Goal: Information Seeking & Learning: Learn about a topic

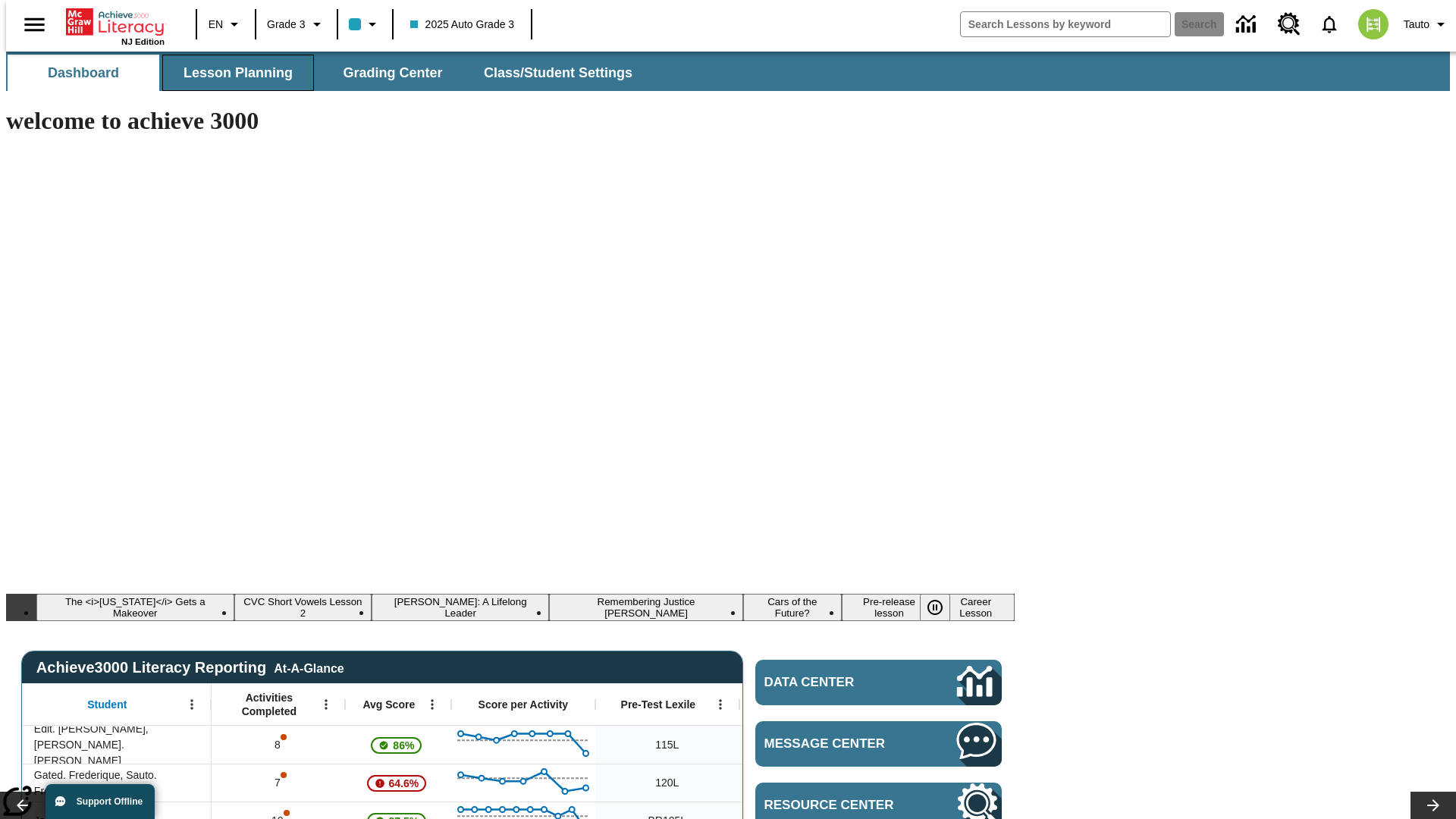
click at [232, 73] on span "Lesson Planning" at bounding box center [237, 73] width 109 height 18
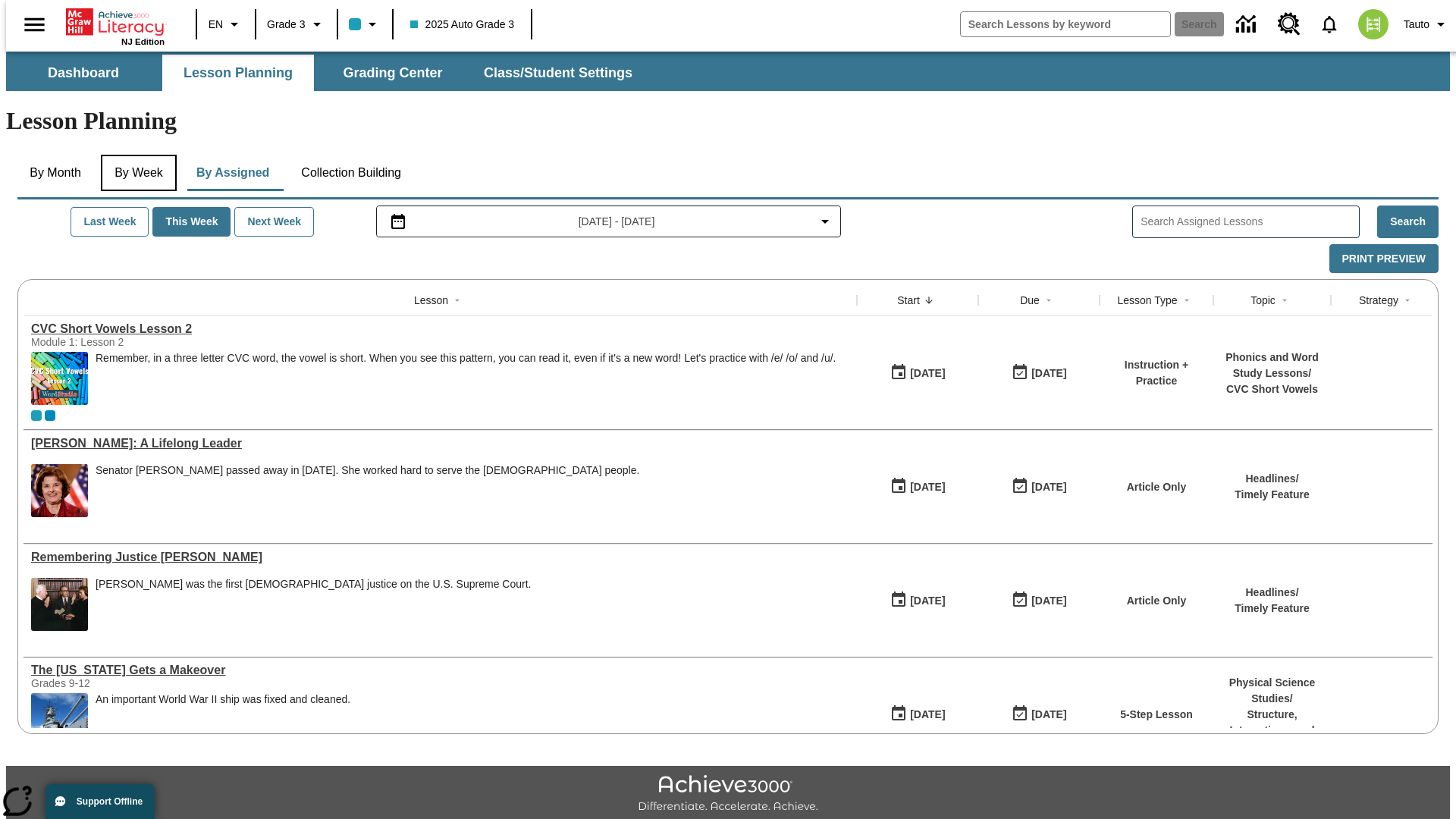
click at [136, 155] on button "By Week" at bounding box center [139, 172] width 76 height 36
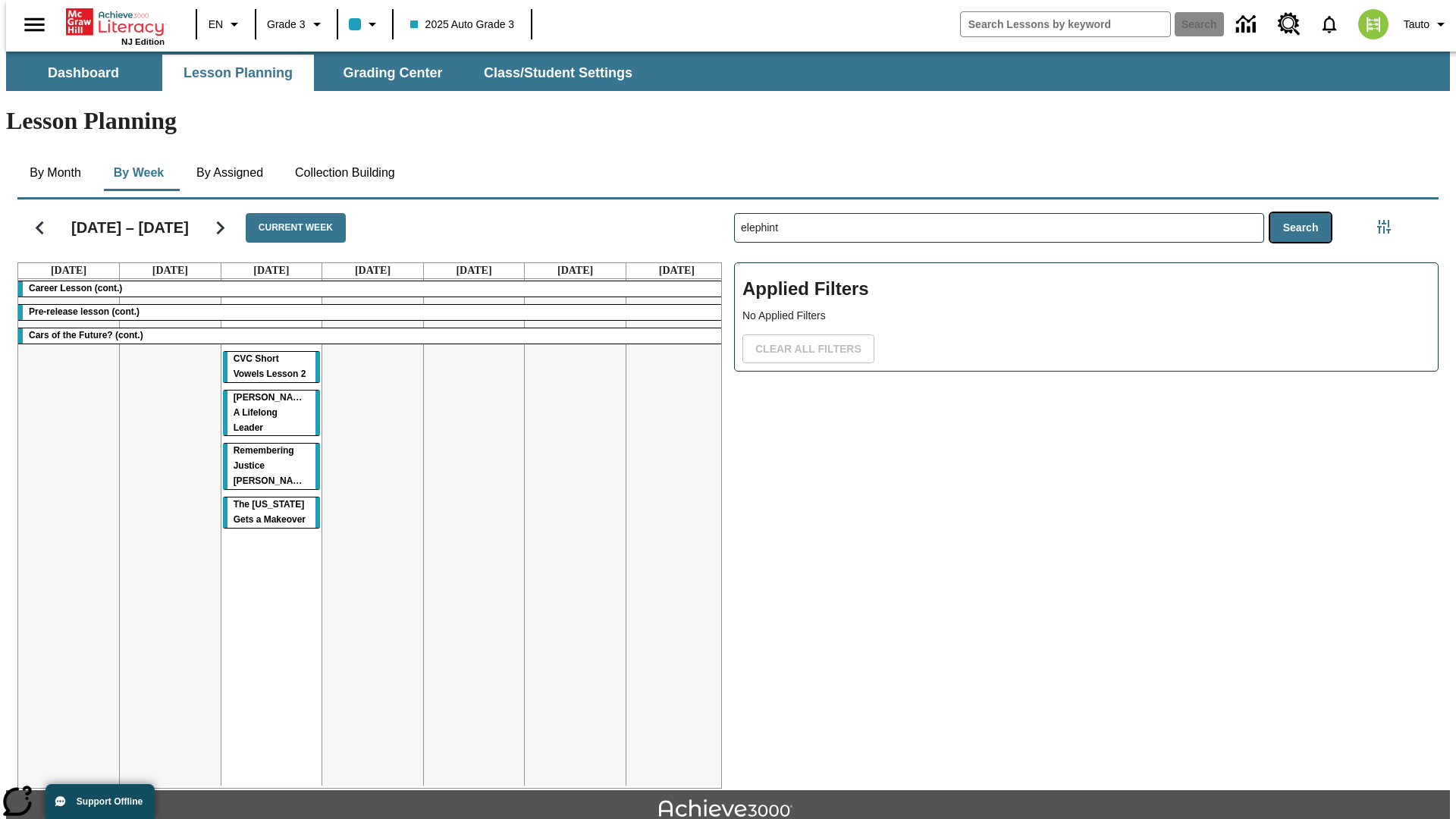
click at [1304, 213] on button "Search" at bounding box center [1301, 227] width 62 height 30
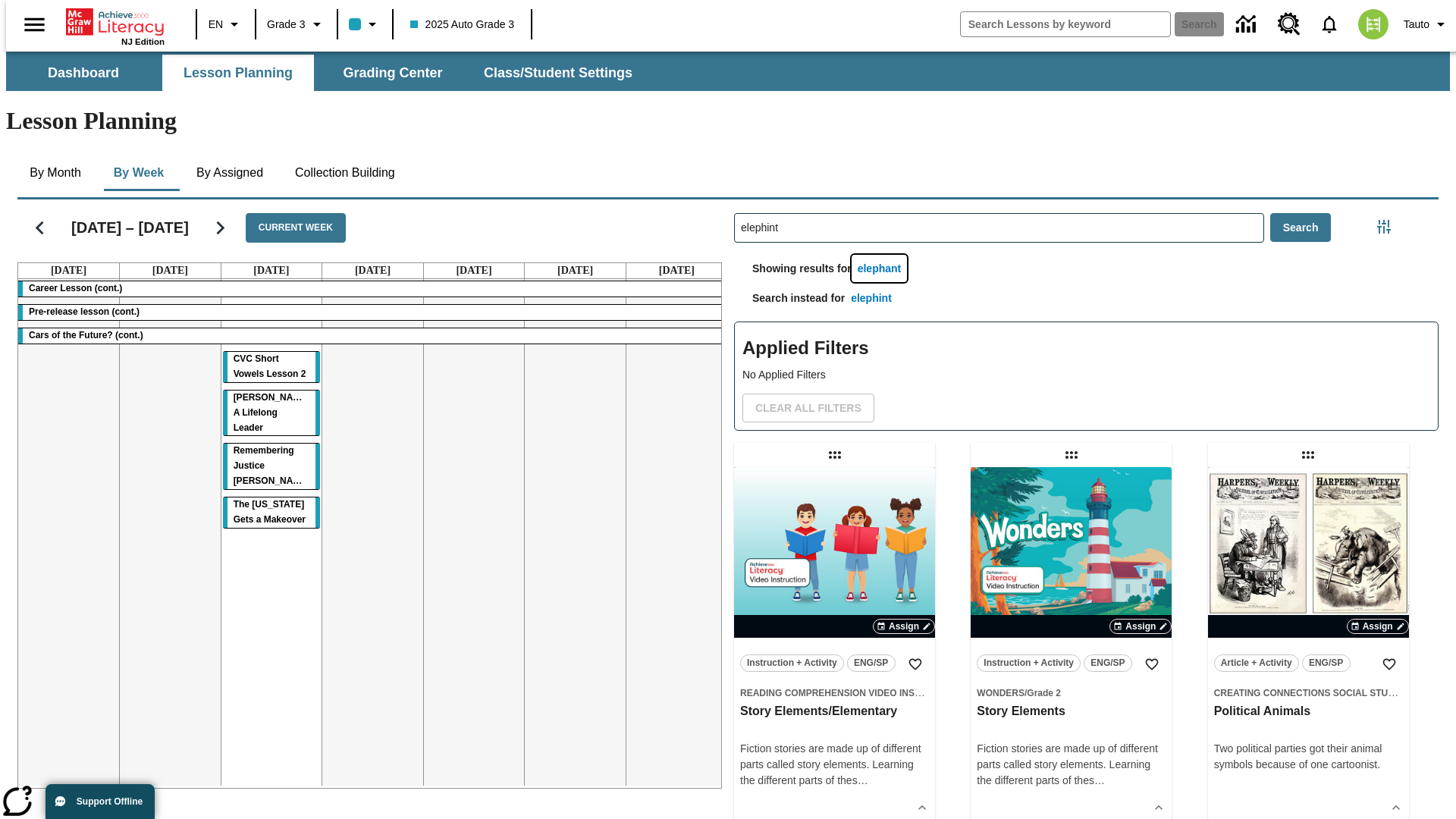
click at [882, 254] on button "elephant" at bounding box center [880, 268] width 56 height 28
type input "elephant"
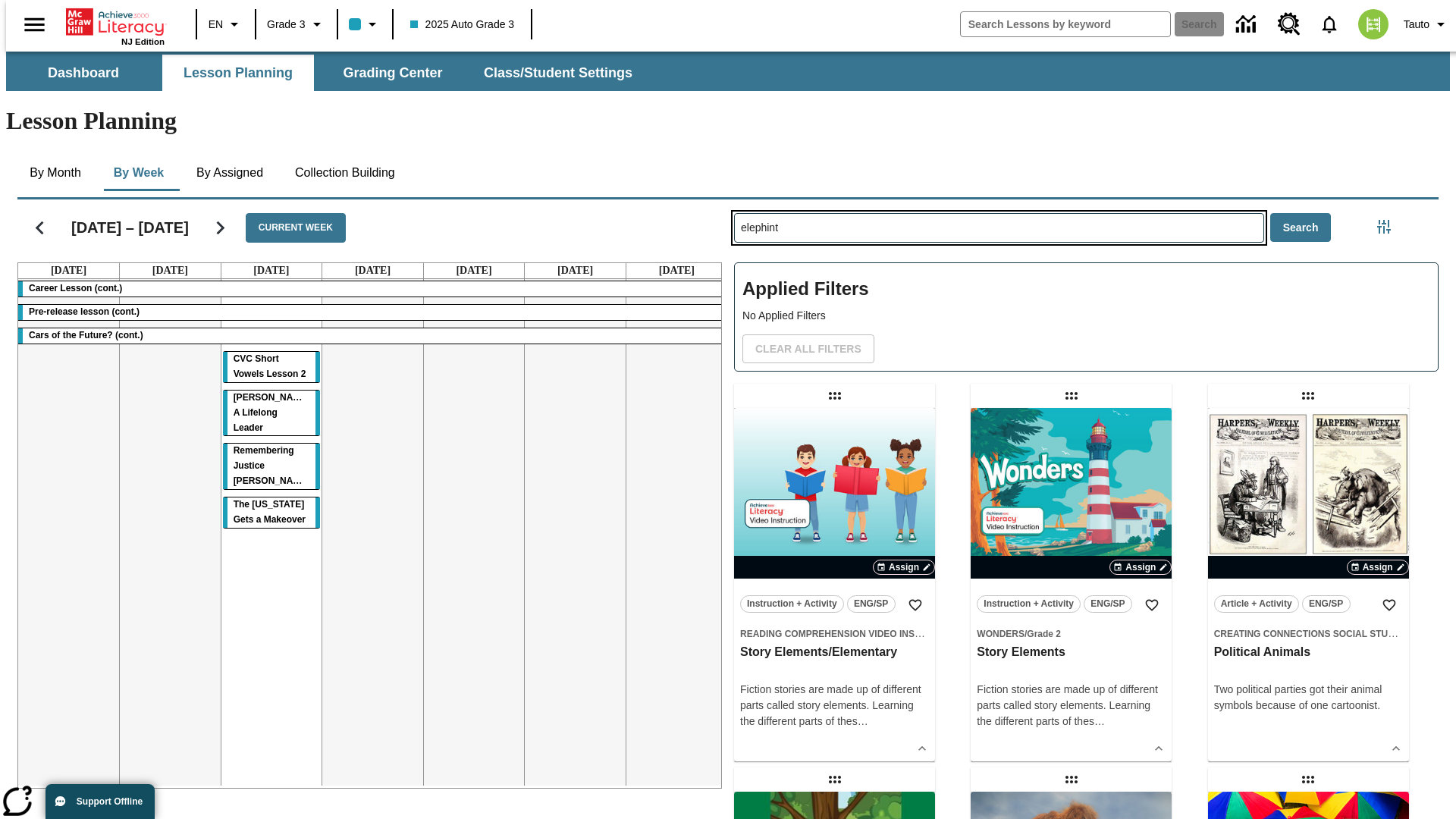
type input "elephint"
